Goal: Task Accomplishment & Management: Use online tool/utility

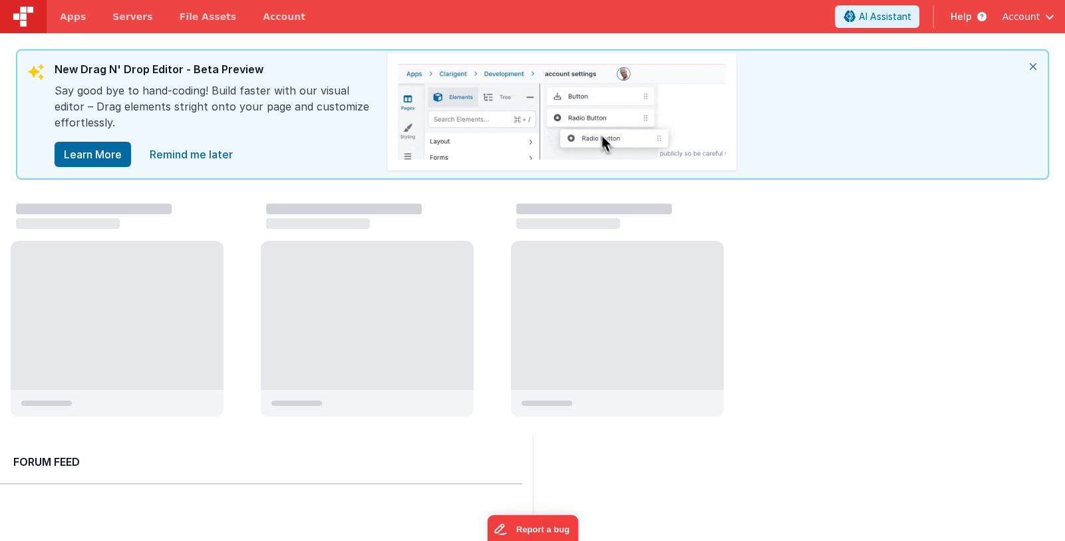
click at [1028, 15] on span "Account" at bounding box center [1021, 16] width 38 height 13
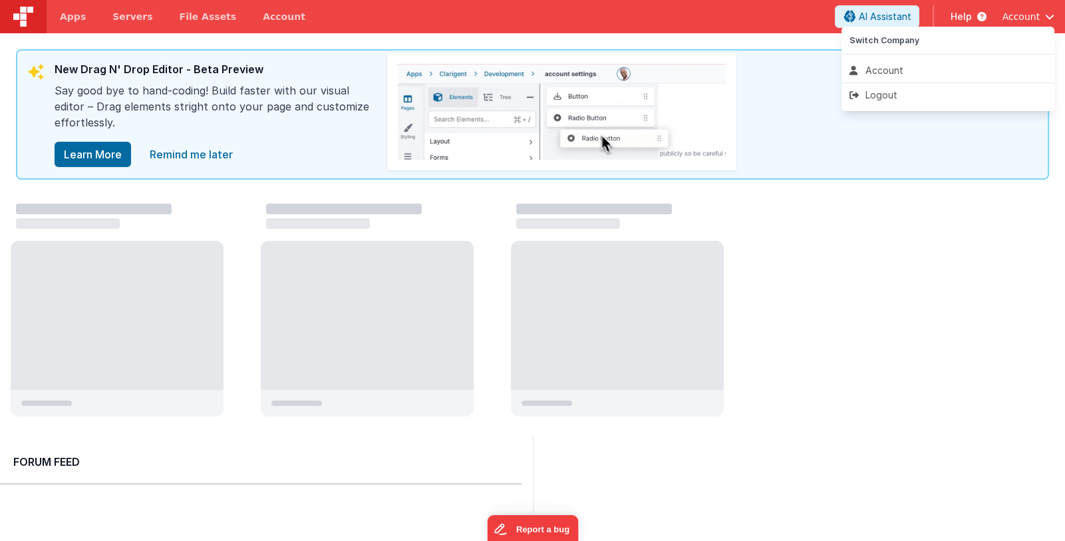
click at [764, 17] on button at bounding box center [532, 270] width 1065 height 541
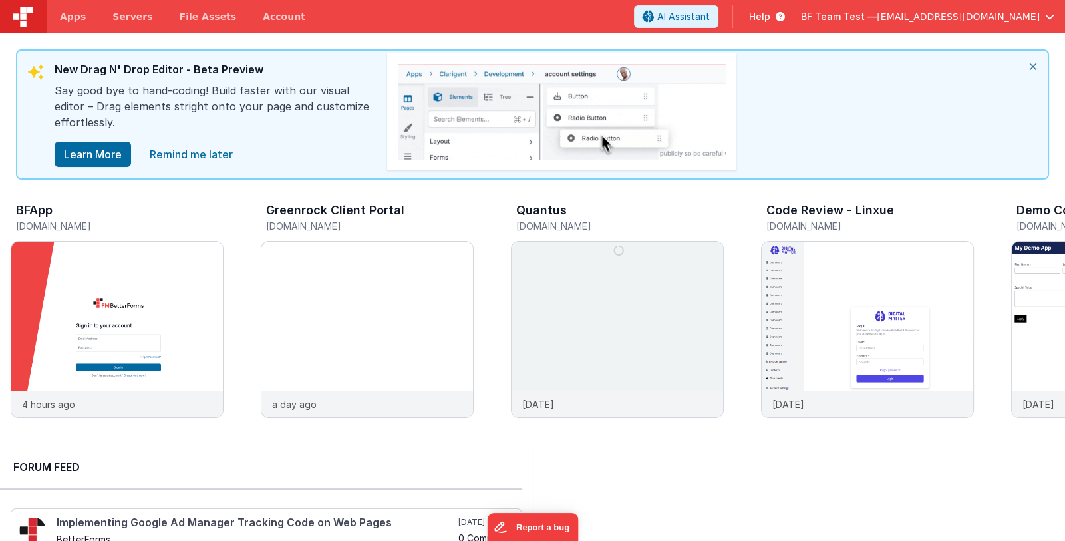
click at [877, 18] on span "BF Team Test —" at bounding box center [839, 16] width 76 height 13
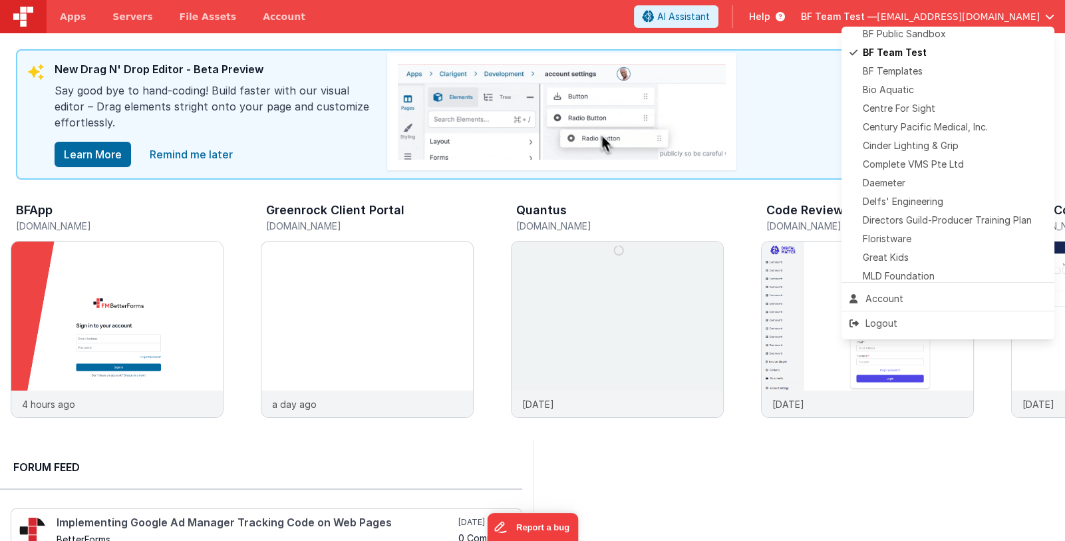
scroll to position [198, 0]
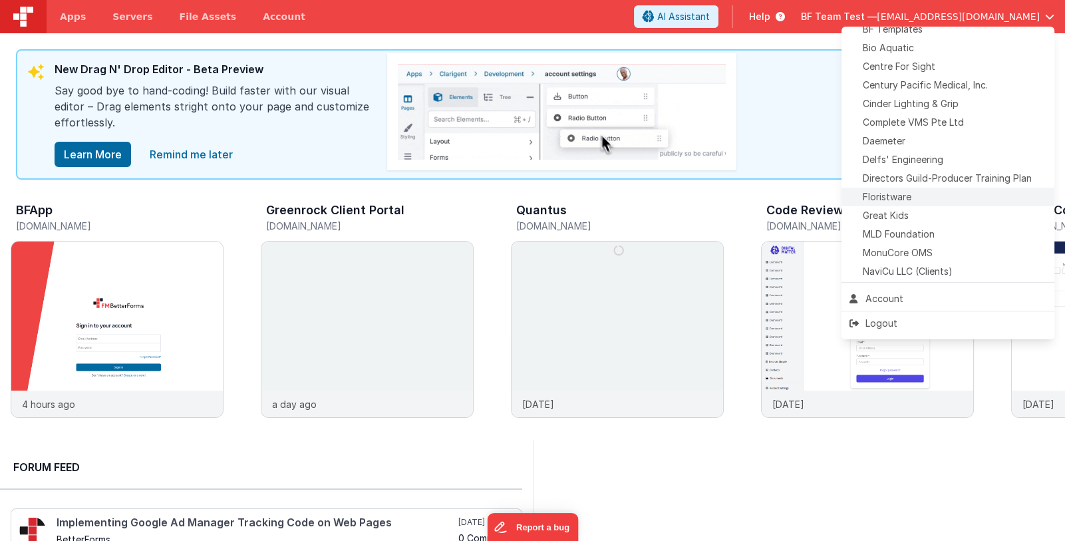
click at [952, 192] on div "Floristware" at bounding box center [947, 196] width 197 height 13
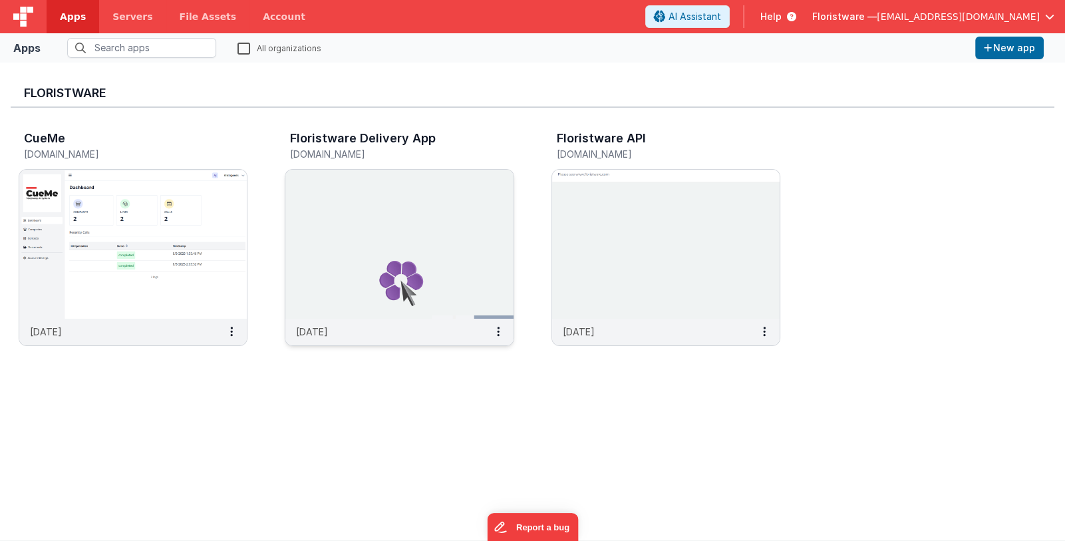
click at [390, 237] on img at bounding box center [398, 244] width 227 height 149
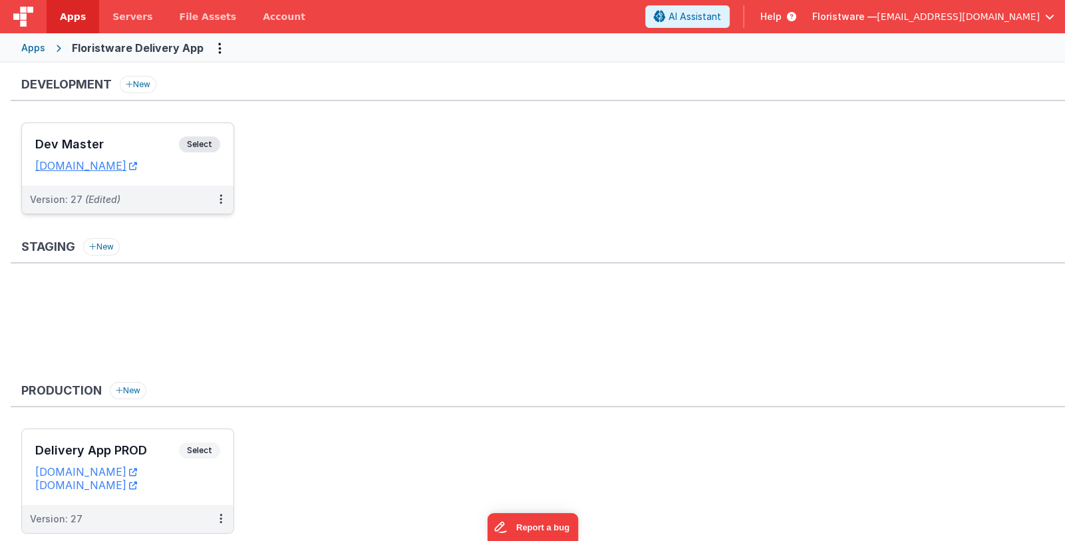
click at [82, 145] on h3 "Dev Master" at bounding box center [107, 144] width 144 height 13
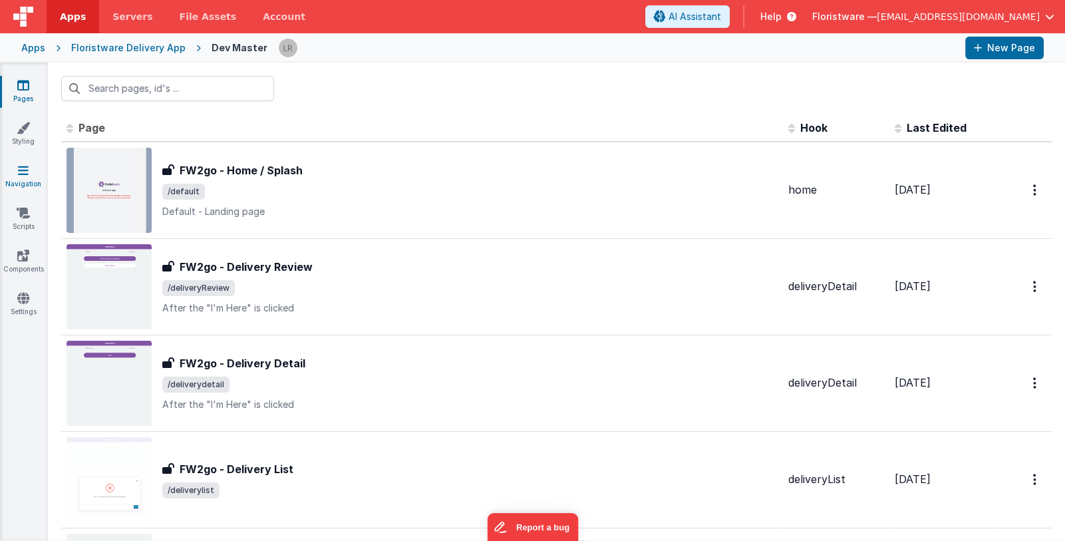
click at [30, 181] on link "Navigation" at bounding box center [23, 177] width 48 height 27
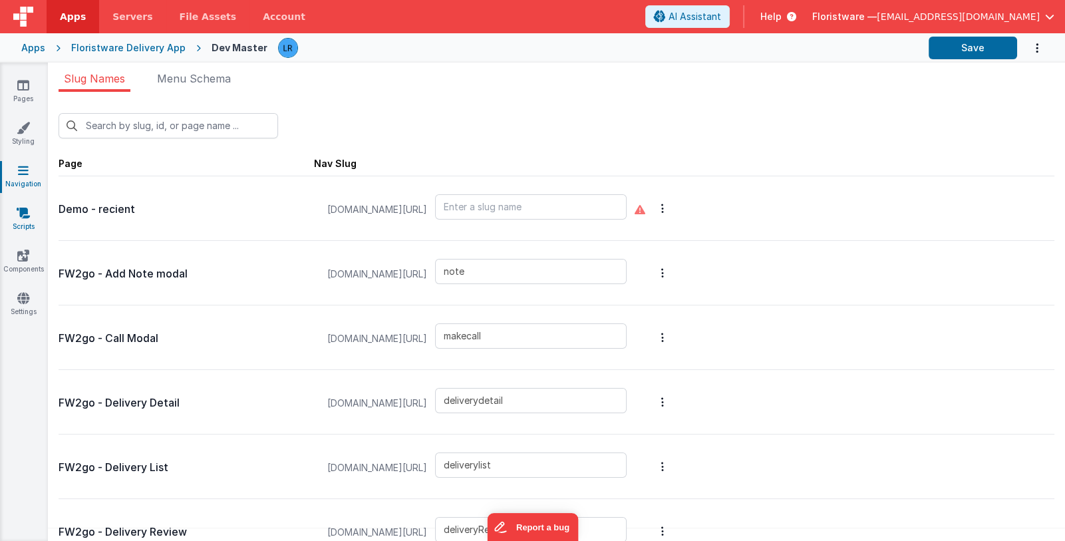
click at [20, 215] on icon at bounding box center [23, 212] width 13 height 13
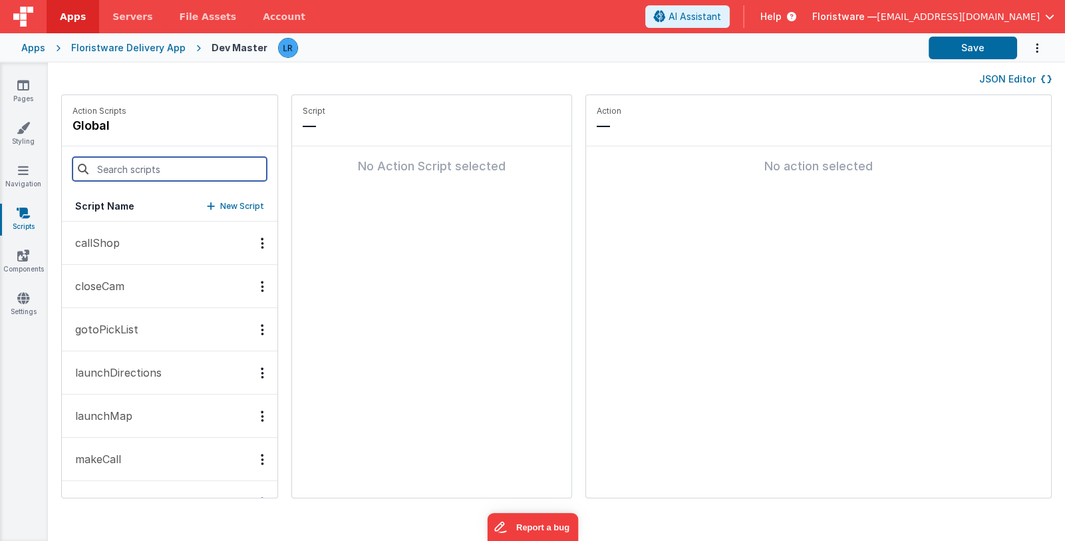
click at [134, 169] on input at bounding box center [169, 169] width 194 height 24
click at [116, 420] on p "launchMap" at bounding box center [99, 416] width 65 height 16
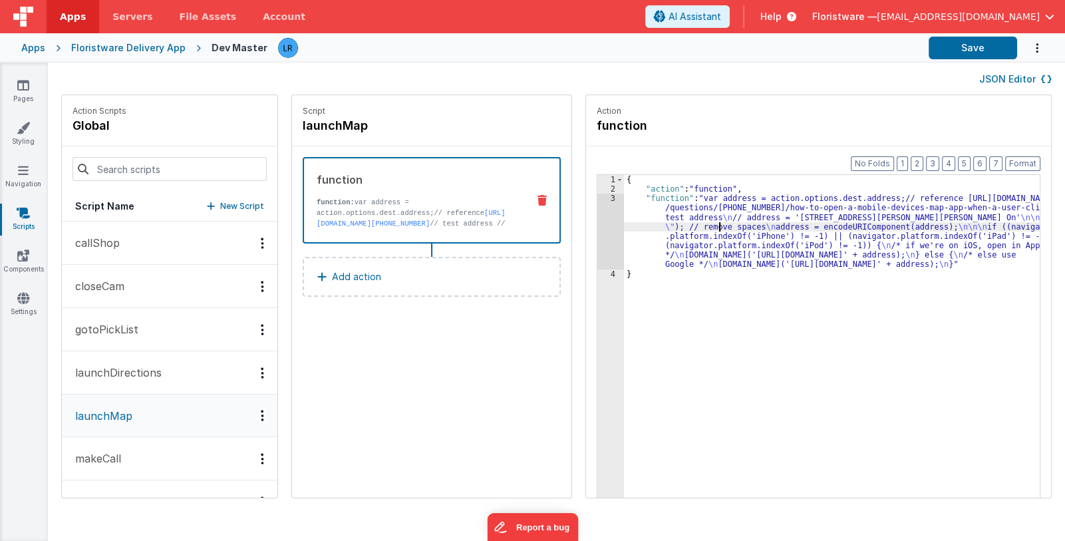
click at [702, 228] on div "{ "action" : "function" , "function" : "var address = action.options.dest.addre…" at bounding box center [841, 366] width 434 height 383
click at [597, 237] on div "3" at bounding box center [610, 231] width 27 height 75
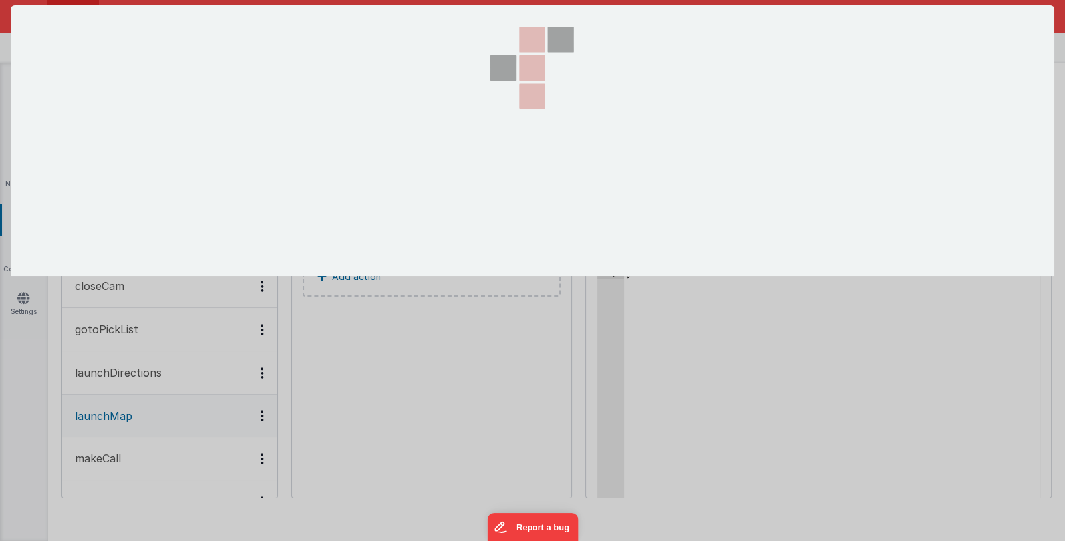
click at [595, 237] on div at bounding box center [532, 140] width 133 height 271
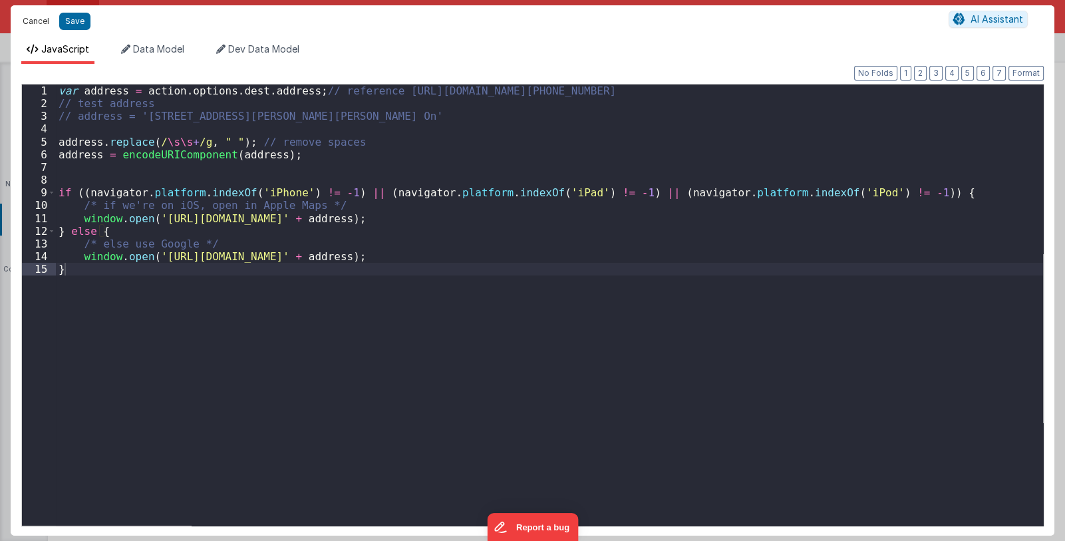
click at [24, 21] on button "Cancel" at bounding box center [36, 21] width 40 height 19
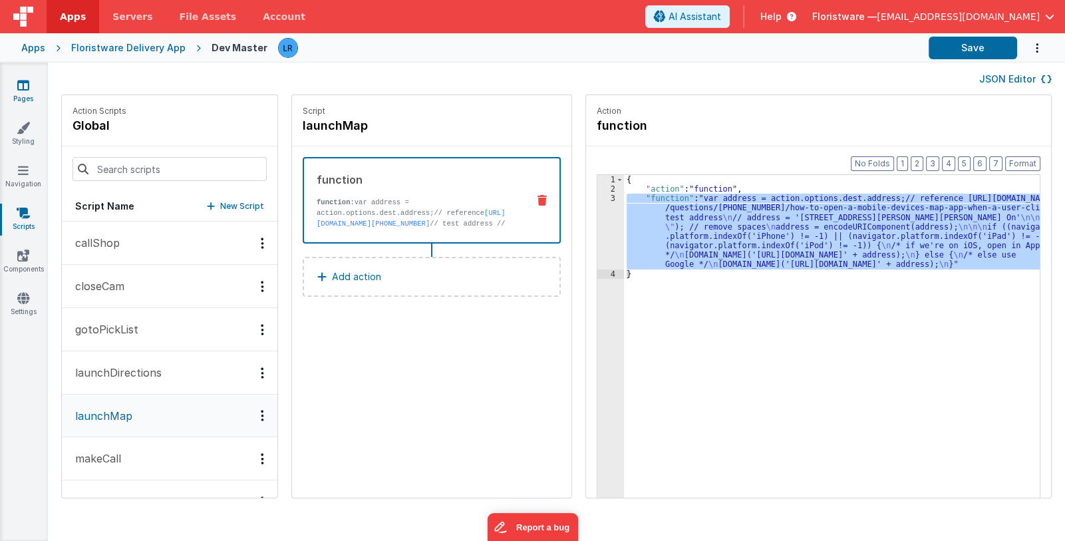
click at [26, 90] on icon at bounding box center [23, 84] width 12 height 13
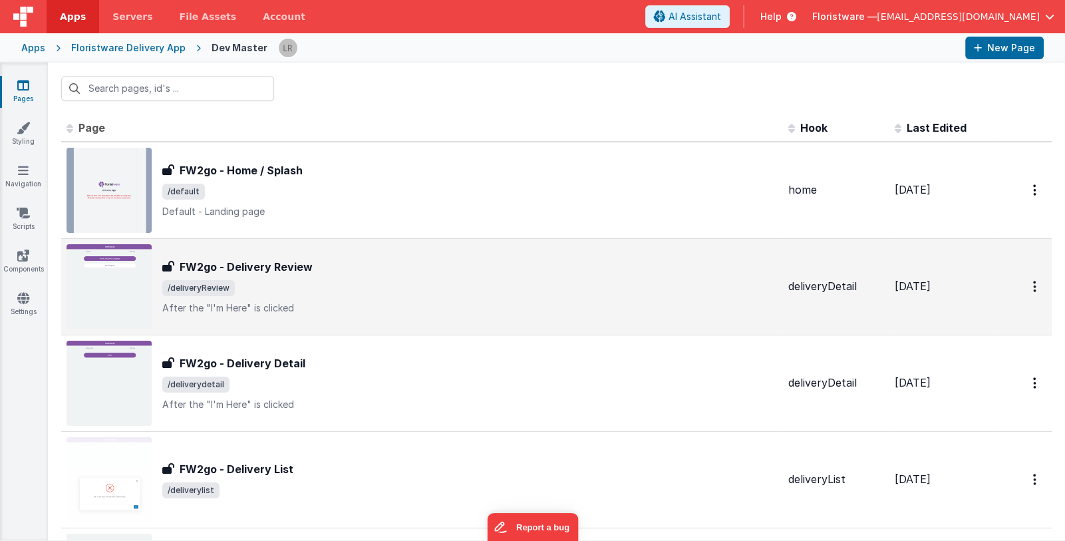
click at [358, 284] on span "/deliveryReview" at bounding box center [469, 288] width 615 height 16
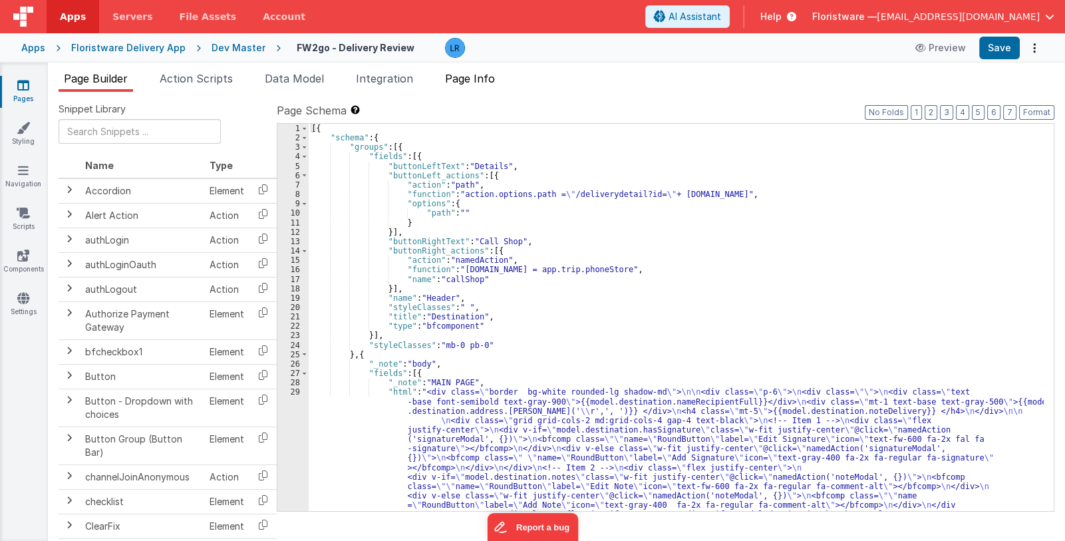
click at [488, 78] on span "Page Info" at bounding box center [470, 78] width 50 height 13
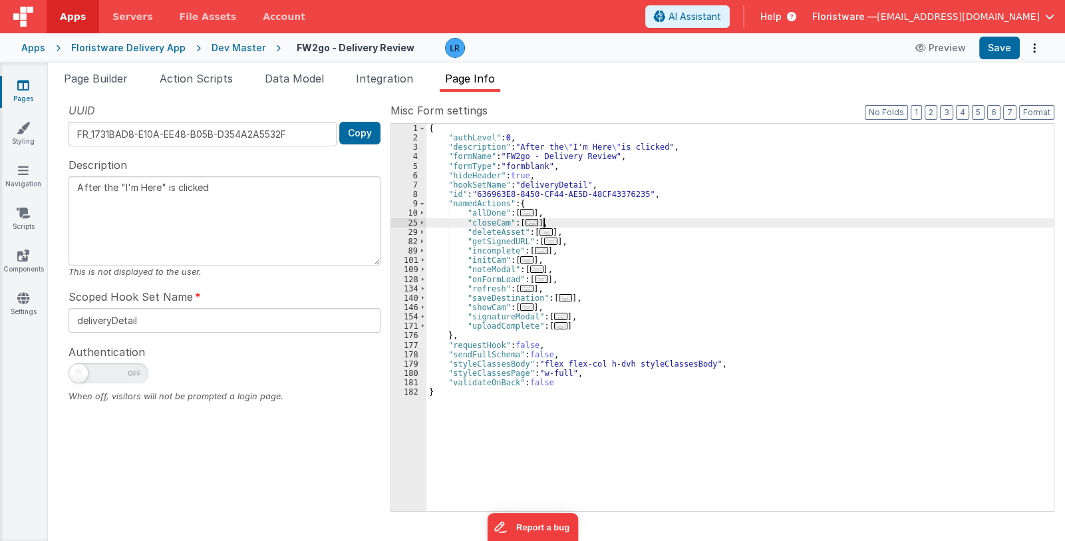
click at [595, 221] on div "{ "authLevel" : 0 , "description" : "After the \" I'm Here \" is clicked" , "fo…" at bounding box center [739, 327] width 627 height 406
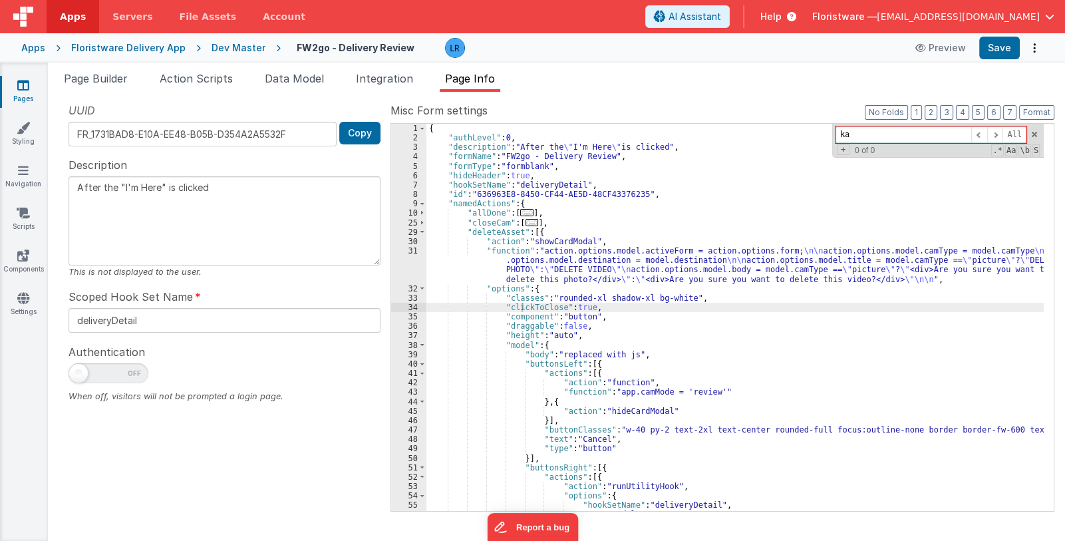
type input "k"
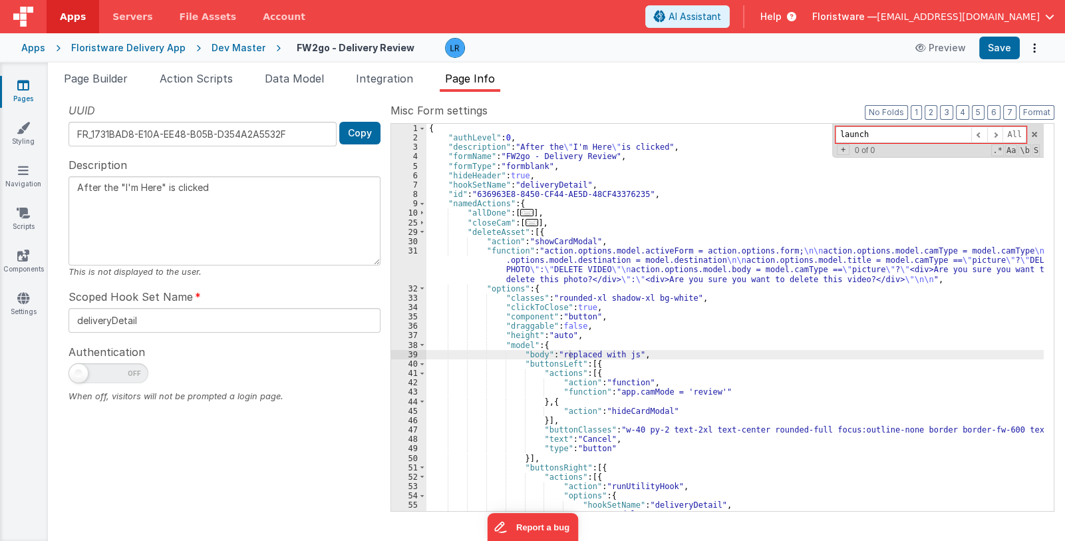
drag, startPoint x: 875, startPoint y: 134, endPoint x: 811, endPoint y: 133, distance: 63.2
click at [811, 133] on div "{ "authLevel" : 0 , "description" : "After the \" I'm Here \" is clicked" , "fo…" at bounding box center [734, 317] width 617 height 387
type input "launch"
click at [27, 84] on icon at bounding box center [23, 84] width 12 height 13
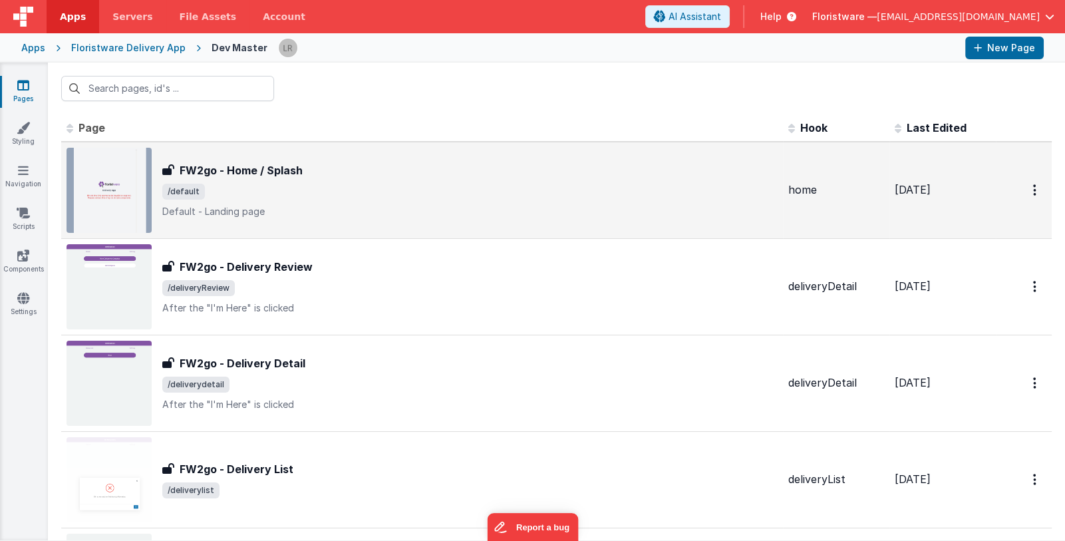
click at [293, 208] on p "Default - Landing page" at bounding box center [469, 211] width 615 height 13
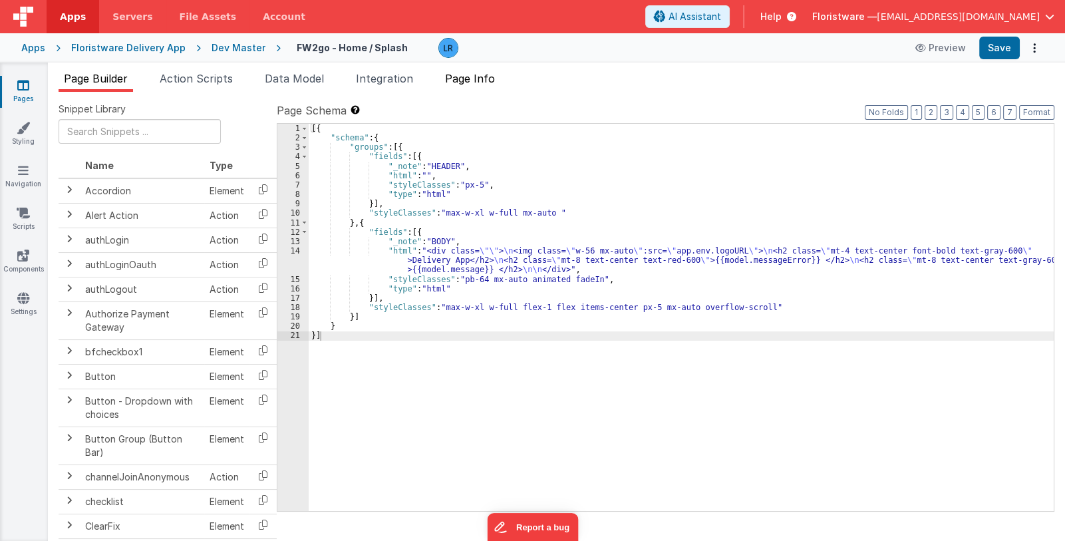
click at [472, 74] on span "Page Info" at bounding box center [470, 78] width 50 height 13
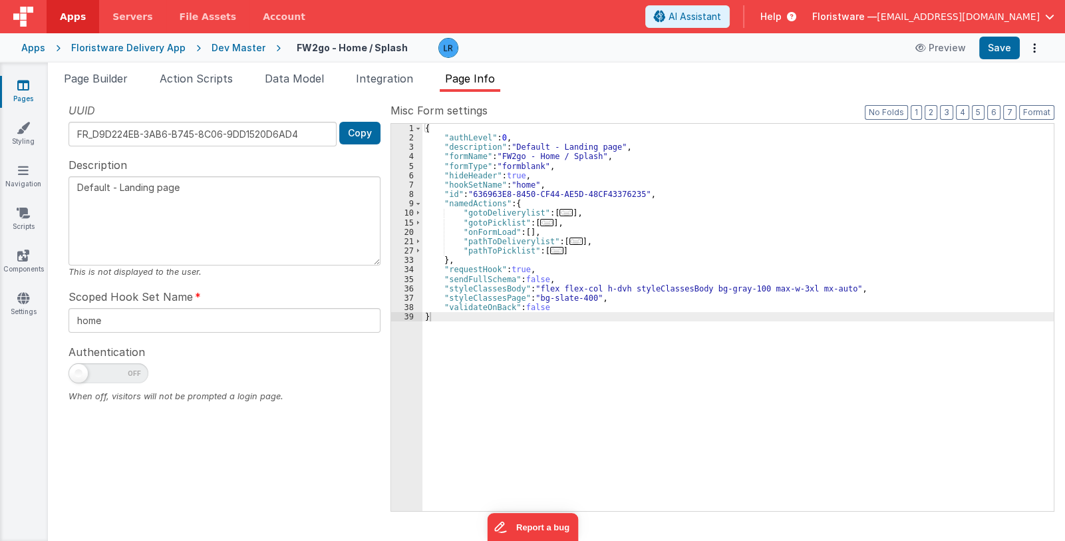
click at [688, 228] on div "{ "authLevel" : 0 , "description" : "Default - Landing page" , "formName" : "FW…" at bounding box center [737, 327] width 631 height 406
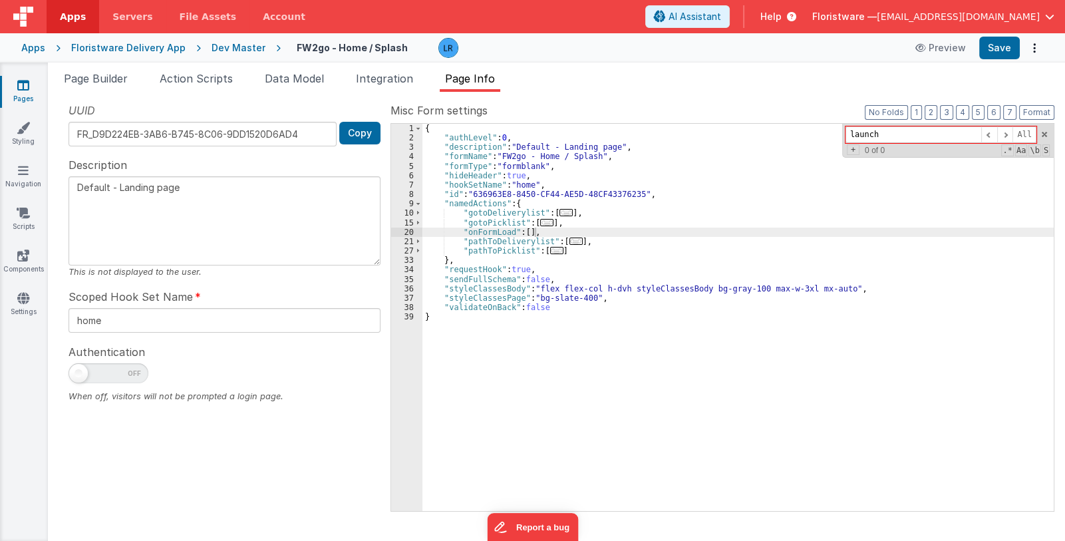
type input "launch"
click at [30, 92] on link "Pages" at bounding box center [23, 91] width 48 height 27
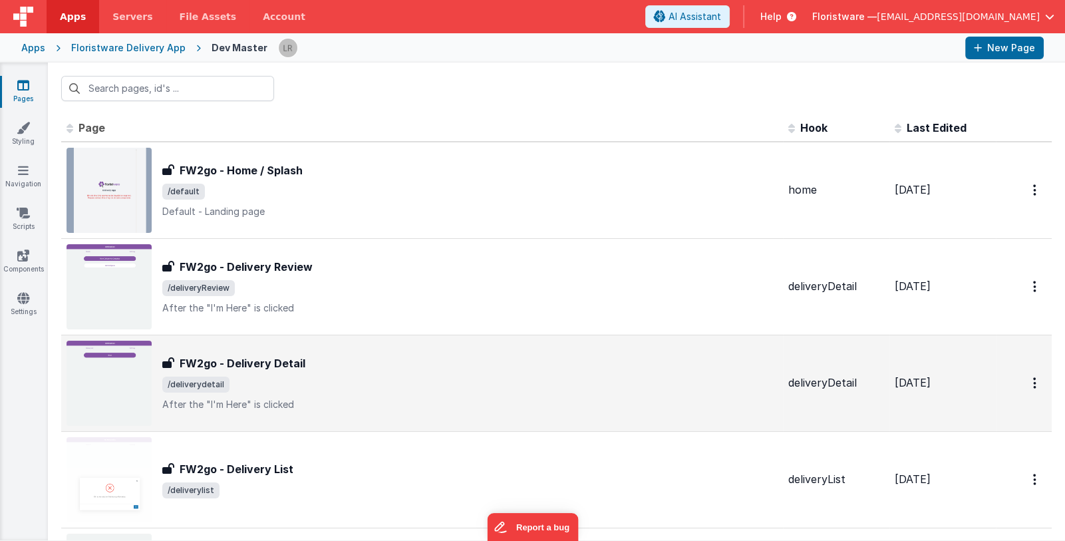
click at [365, 385] on span "/deliverydetail" at bounding box center [469, 384] width 615 height 16
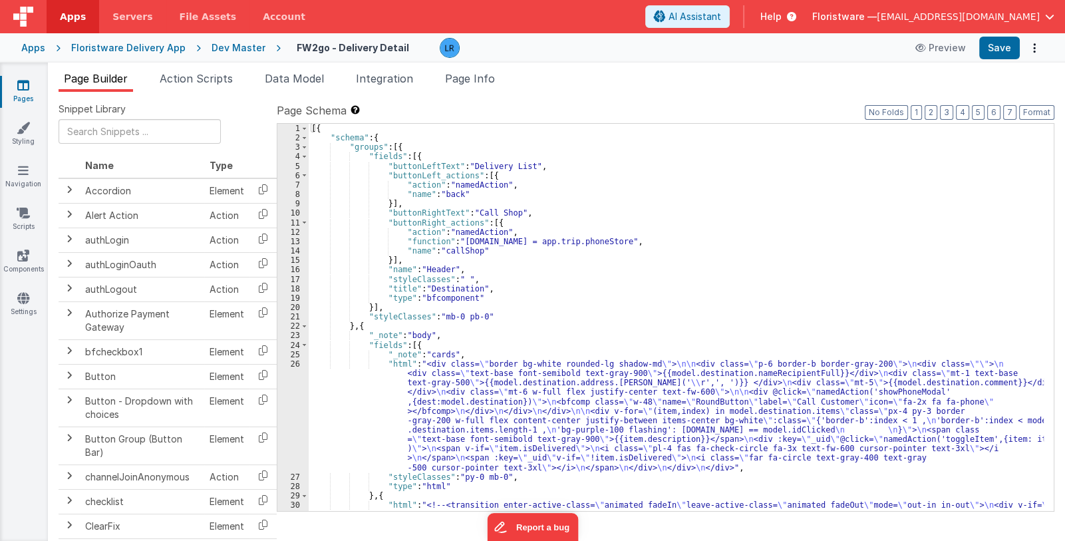
click at [488, 68] on div "Page Builder Action Scripts Data Model Integration Page Info Snippet Library Na…" at bounding box center [556, 302] width 1017 height 478
click at [488, 75] on span "Page Info" at bounding box center [470, 78] width 50 height 13
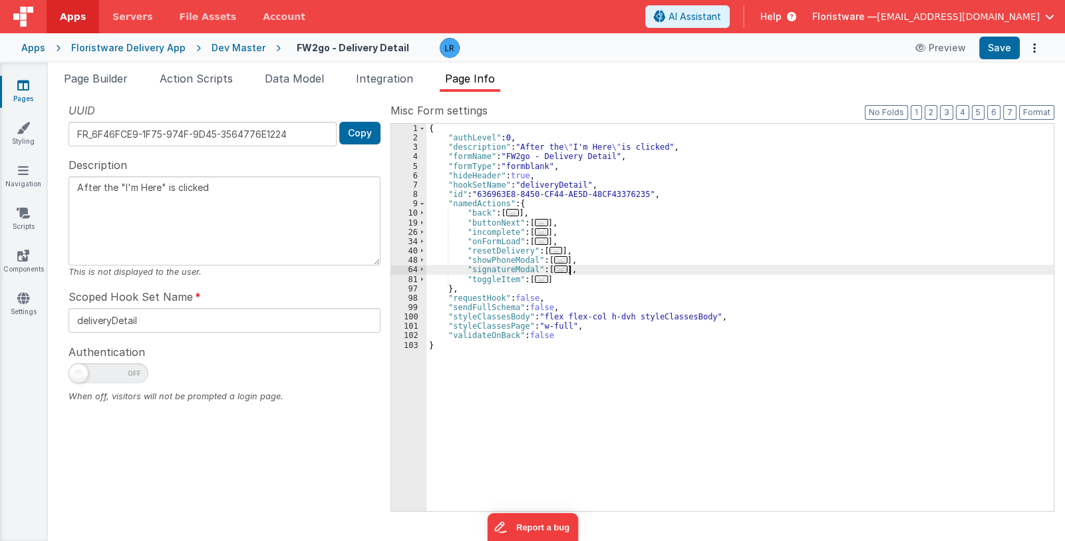
click at [718, 267] on div "{ "authLevel" : 0 , "description" : "After the \" I'm Here \" is clicked" , "fo…" at bounding box center [739, 327] width 627 height 406
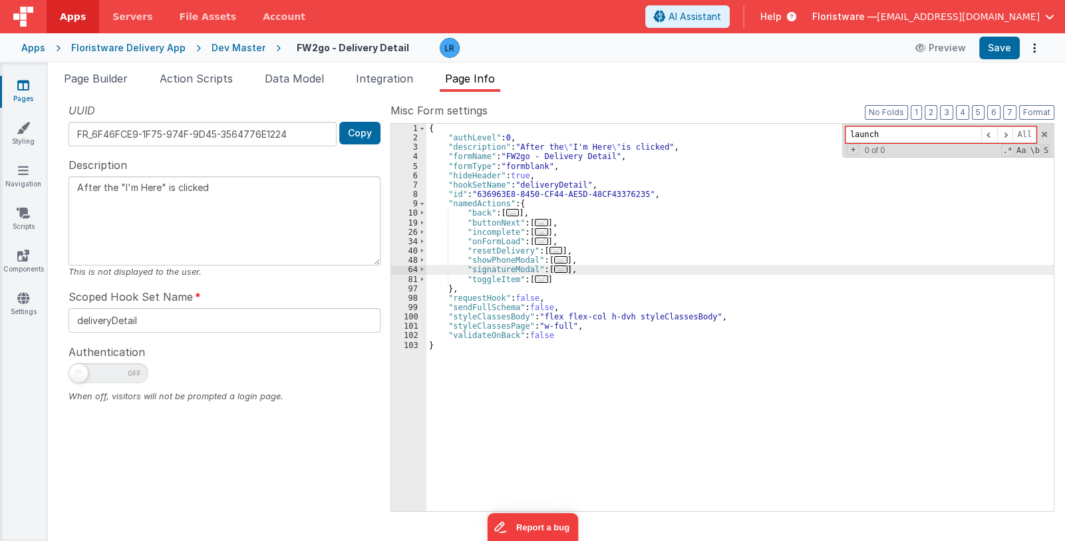
type input "launch"
click at [35, 88] on link "Pages" at bounding box center [23, 91] width 48 height 27
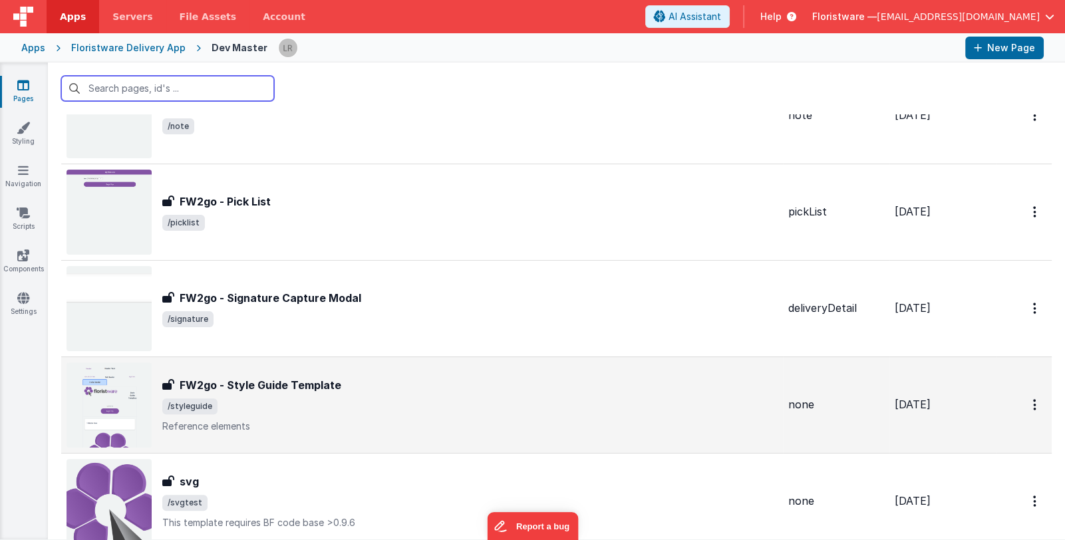
scroll to position [664, 0]
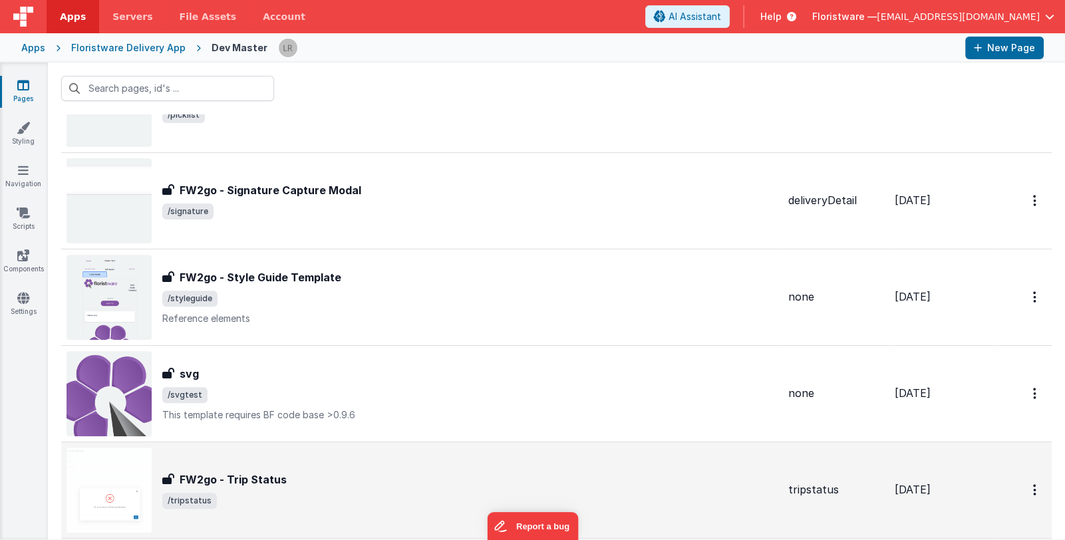
click at [434, 478] on div "FW2go - Trip Status" at bounding box center [469, 480] width 615 height 16
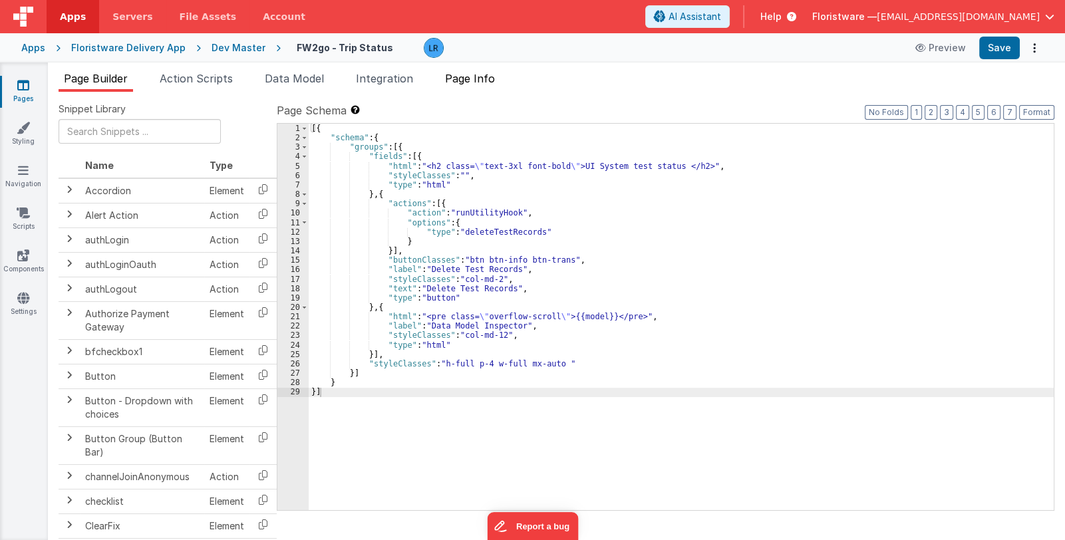
click at [482, 77] on span "Page Info" at bounding box center [470, 78] width 50 height 13
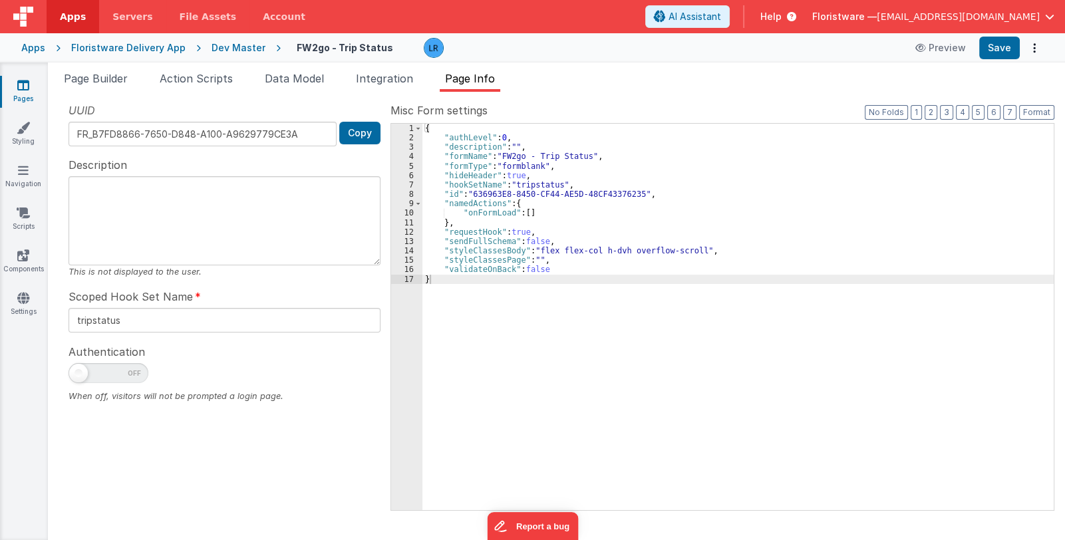
click at [14, 92] on link "Pages" at bounding box center [23, 91] width 48 height 27
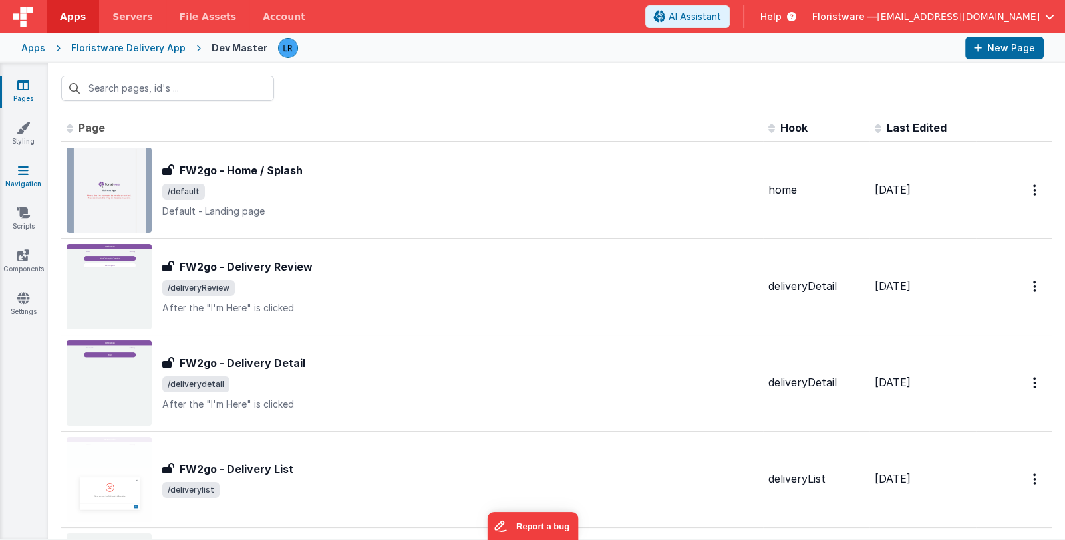
click at [29, 172] on link "Navigation" at bounding box center [23, 177] width 48 height 27
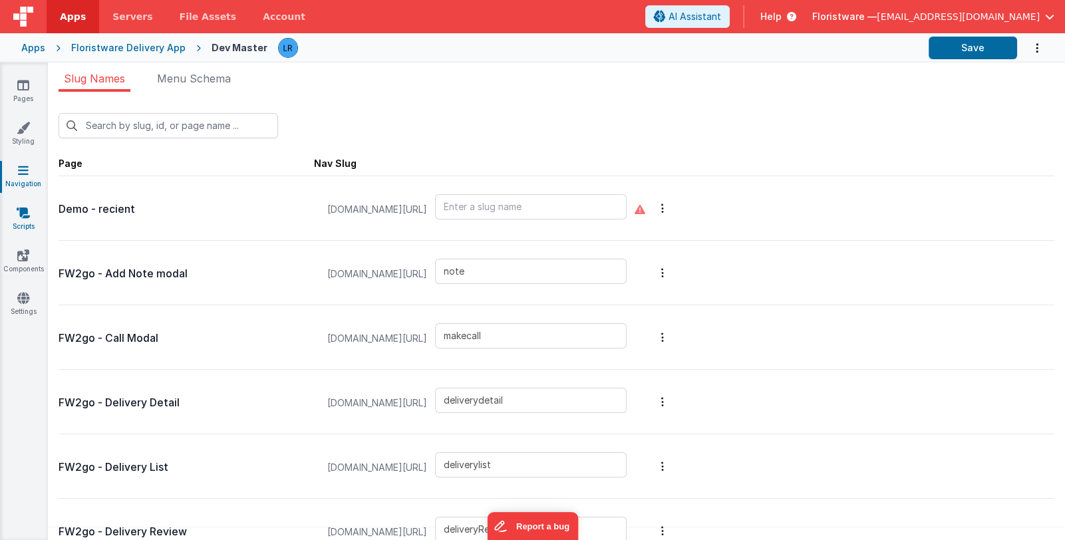
click at [14, 215] on link "Scripts" at bounding box center [23, 219] width 48 height 27
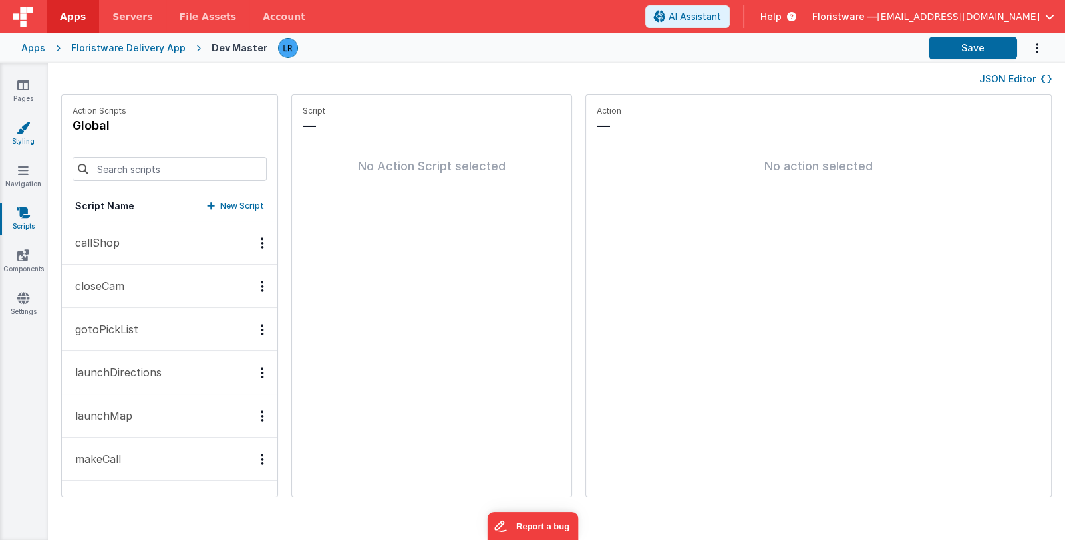
click at [21, 132] on icon at bounding box center [23, 127] width 13 height 13
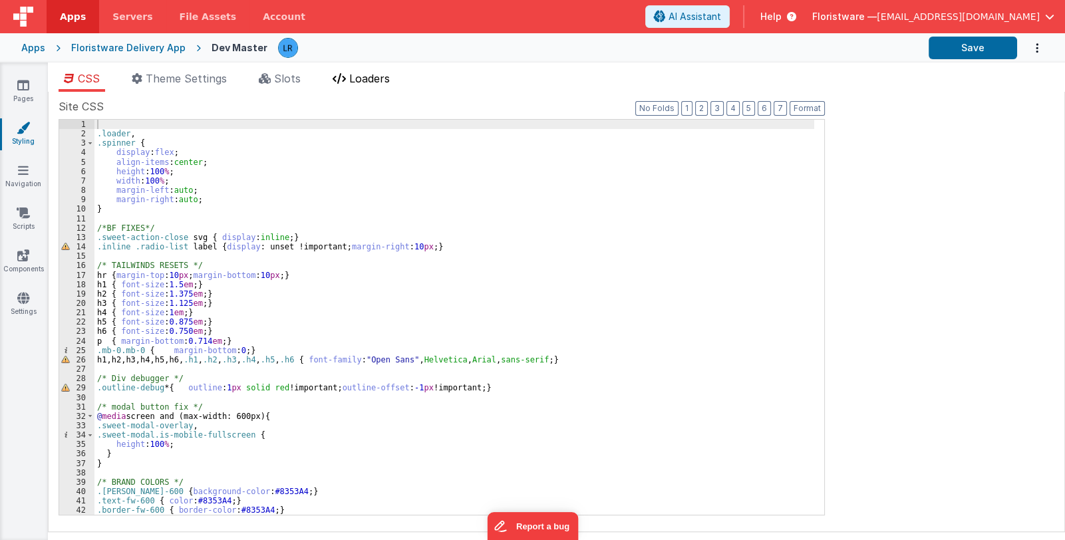
click at [366, 78] on span "Loaders" at bounding box center [369, 78] width 41 height 13
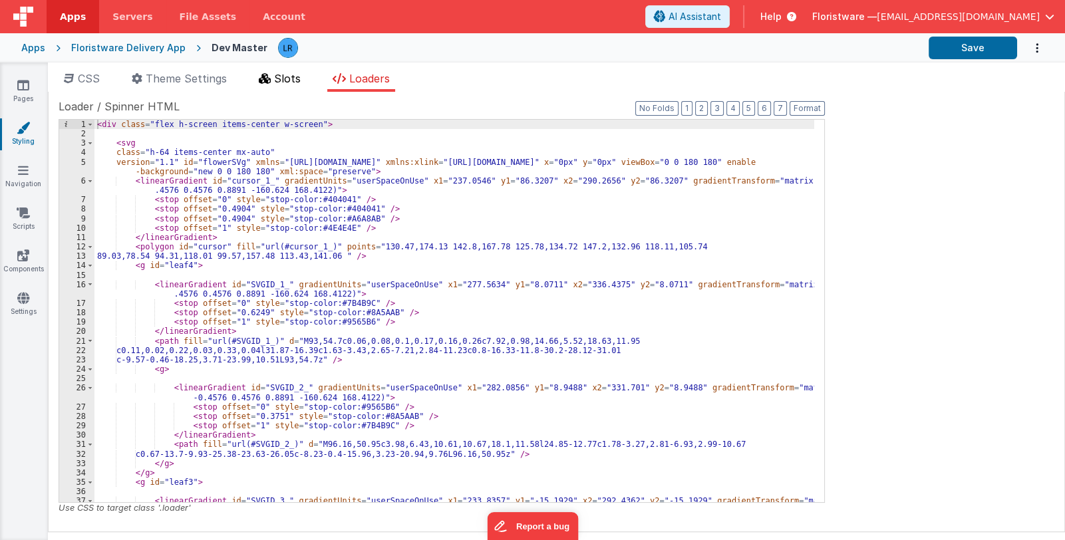
click at [292, 76] on span "Slots" at bounding box center [287, 78] width 27 height 13
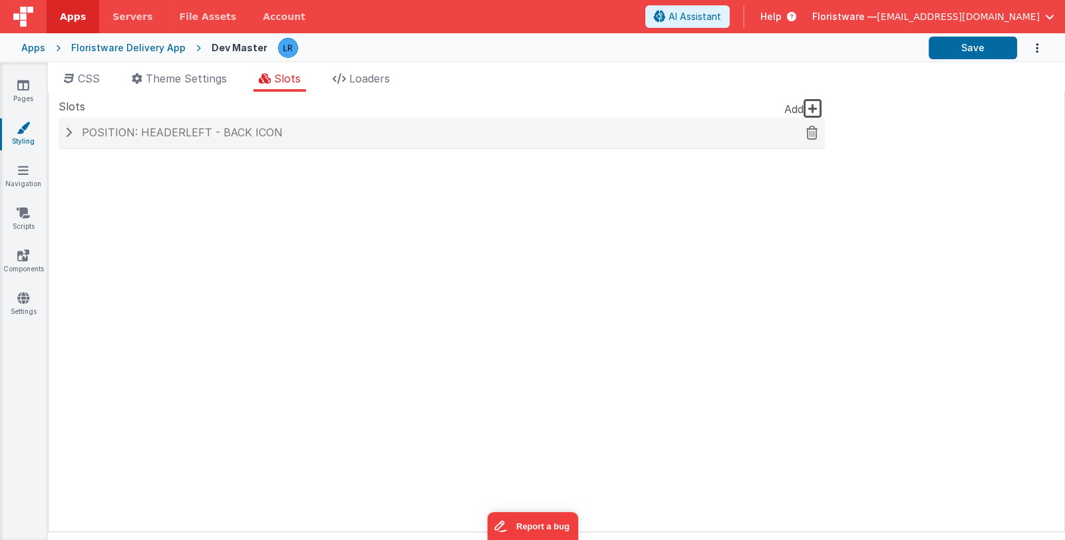
click at [225, 142] on div "Position: headerLeft - Back Icon" at bounding box center [442, 133] width 766 height 31
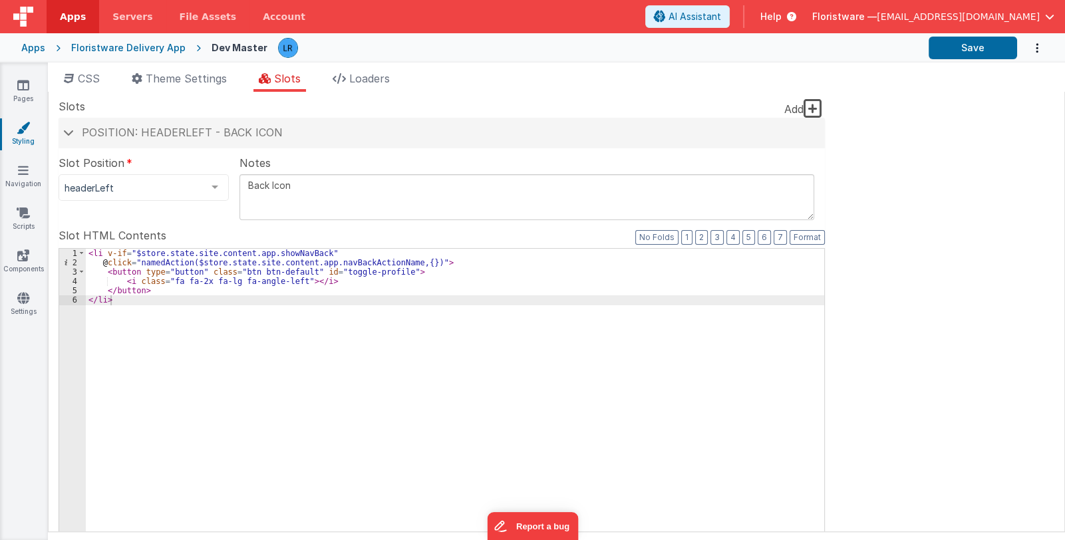
click at [388, 323] on div "< li v-if = "$store.state.site.content.app.showNavBack" @ click = "namedAction(…" at bounding box center [455, 474] width 738 height 450
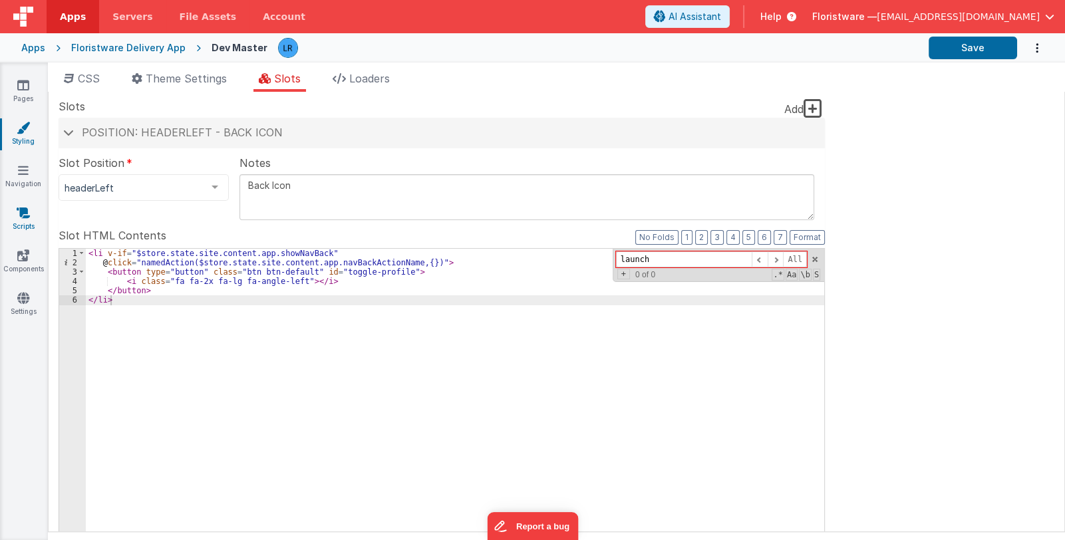
type input "launch"
click at [25, 211] on icon at bounding box center [23, 212] width 13 height 13
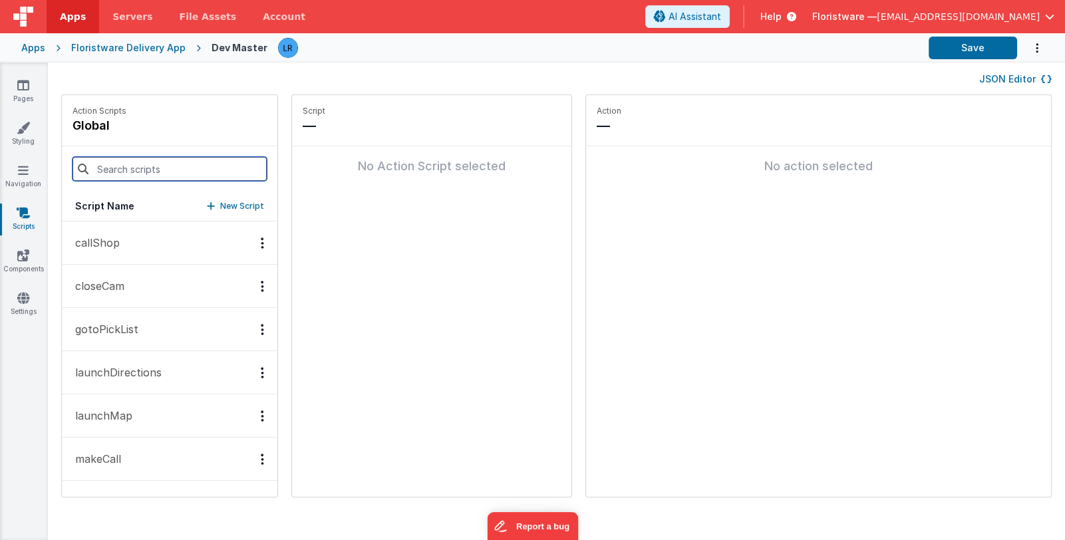
click at [128, 172] on input at bounding box center [169, 169] width 194 height 24
